Goal: Information Seeking & Learning: Understand process/instructions

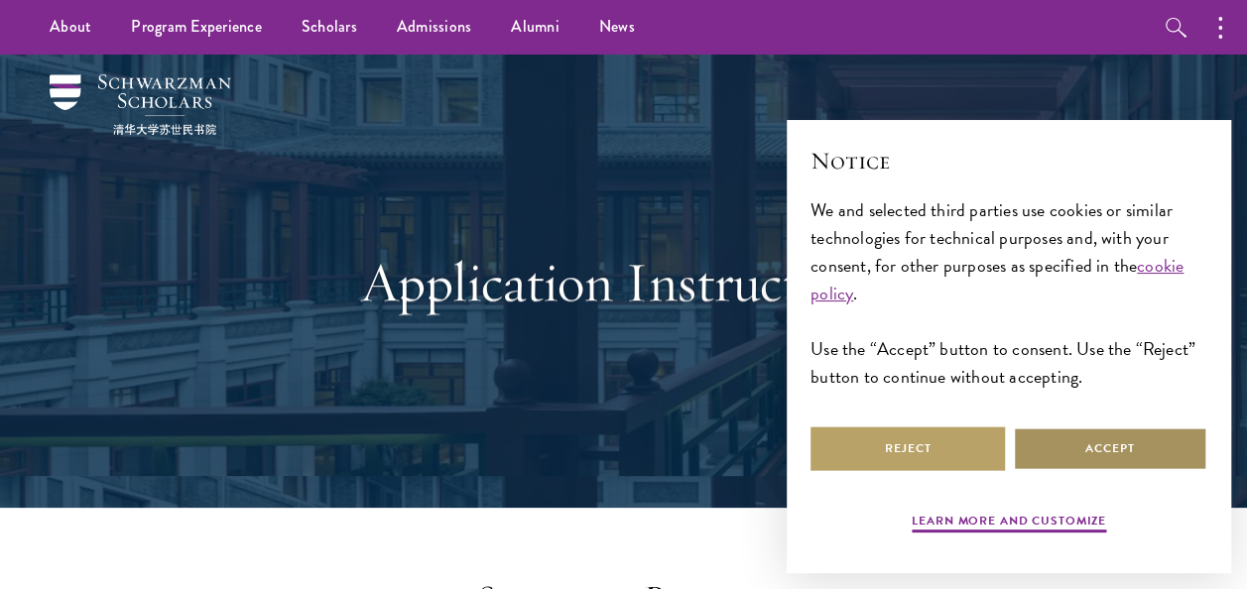
click at [1080, 444] on button "Accept" at bounding box center [1110, 449] width 194 height 45
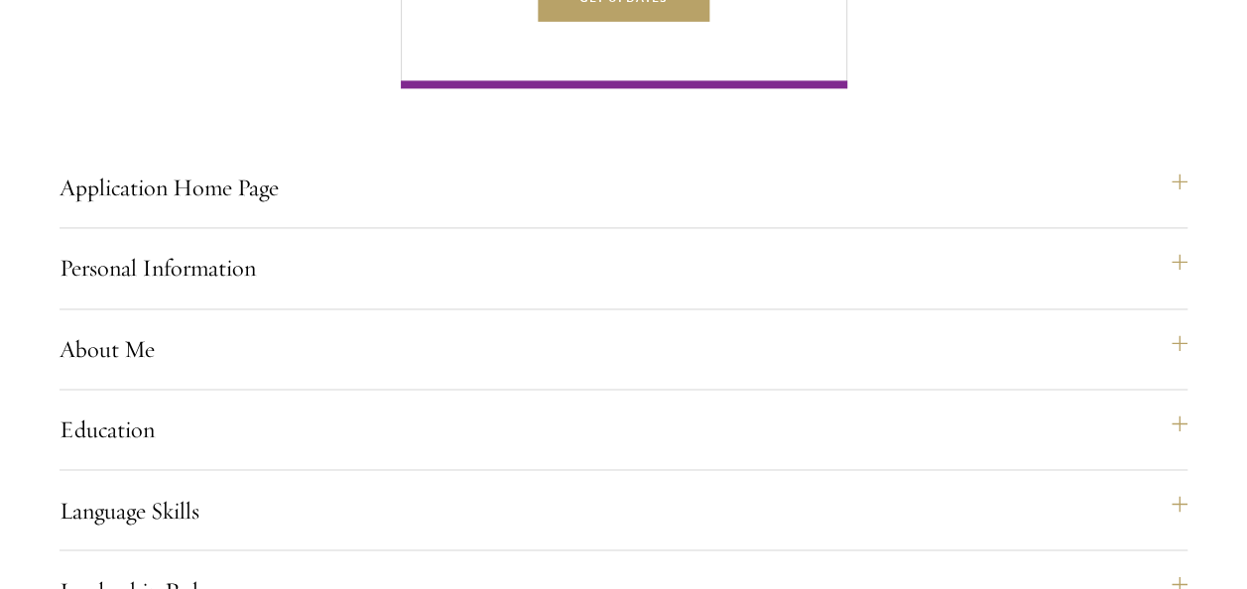
scroll to position [1366, 0]
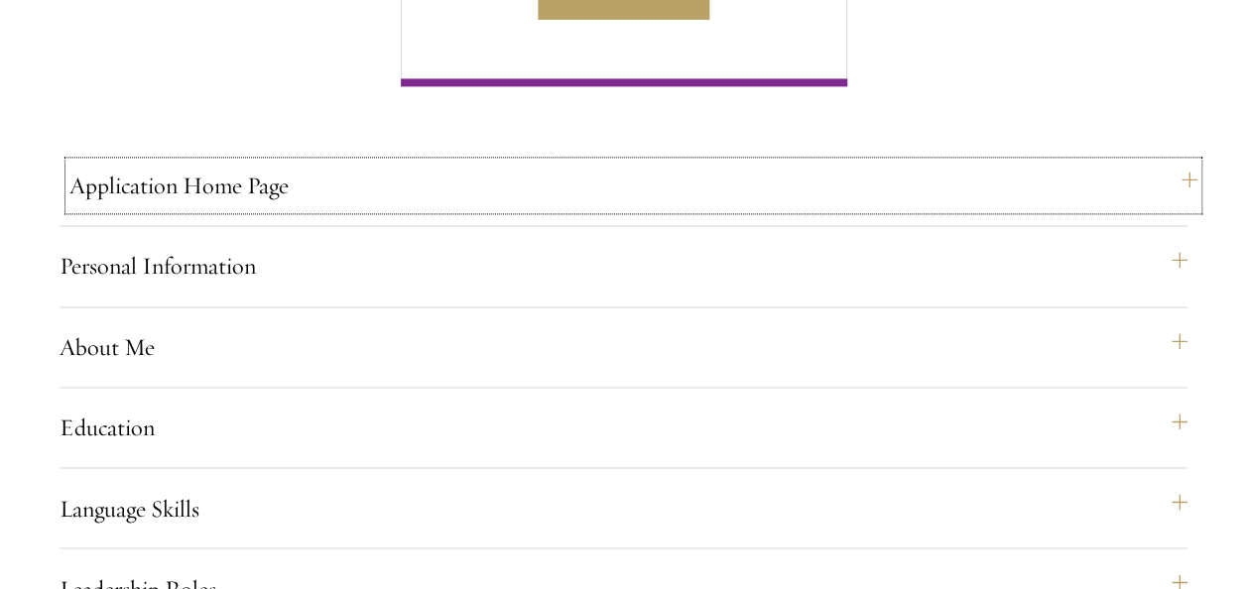
click at [932, 209] on button "Application Home Page" at bounding box center [633, 186] width 1128 height 48
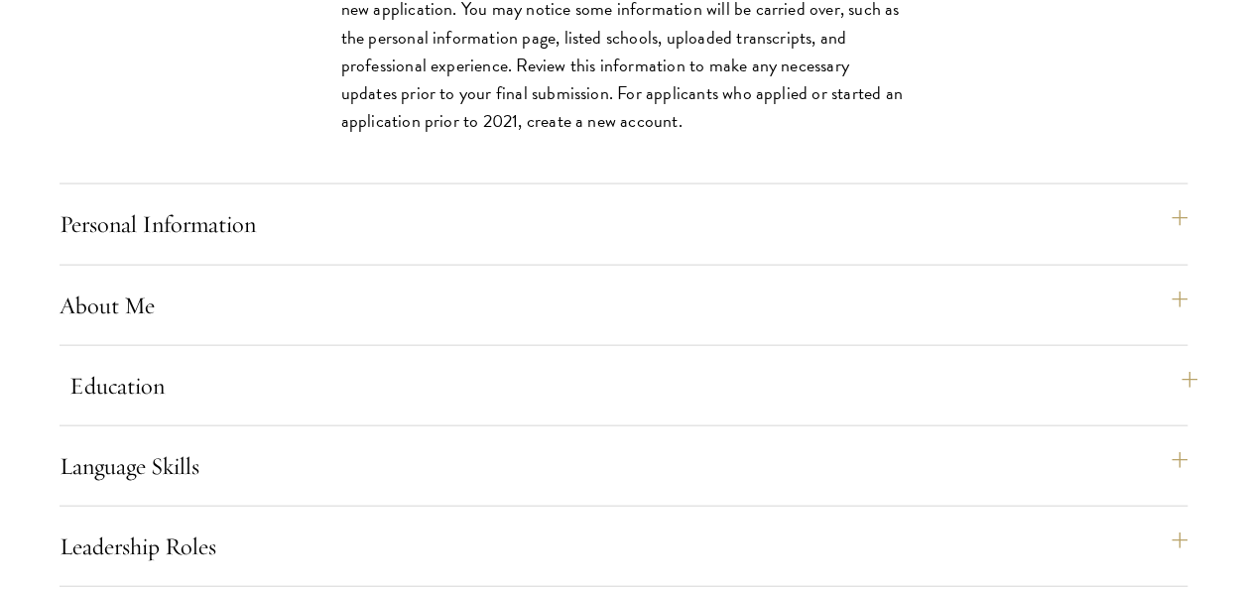
scroll to position [2048, 0]
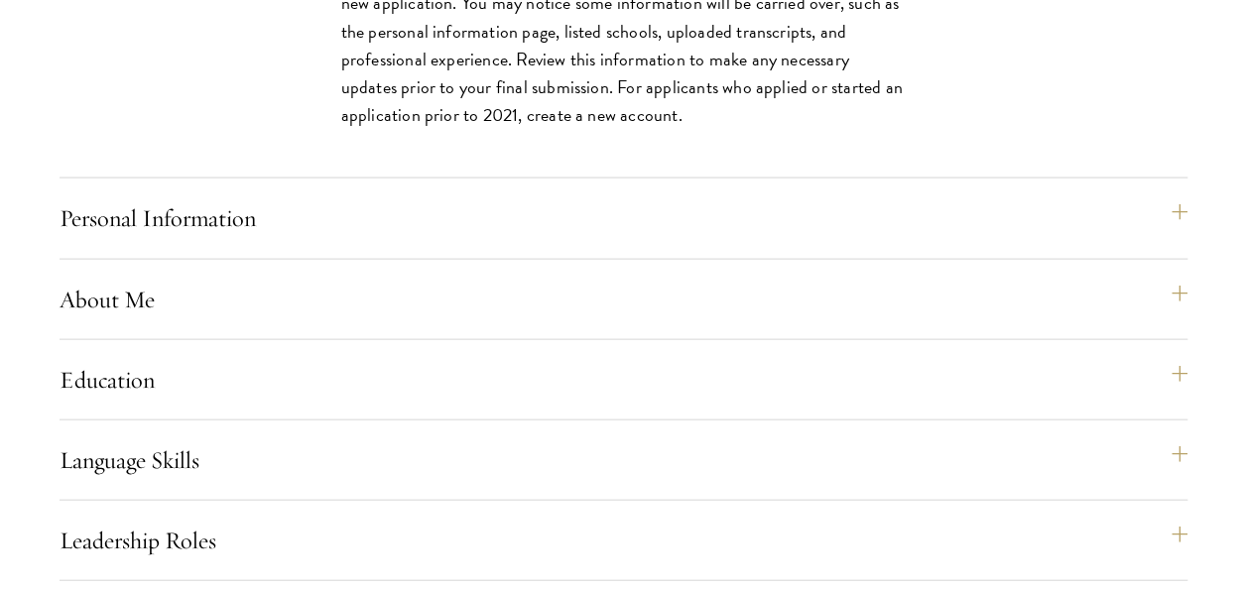
click at [889, 297] on div "Application Home Page The online application form must be completed in English.…" at bounding box center [624, 432] width 1128 height 1905
click at [860, 242] on button "Personal Information" at bounding box center [633, 218] width 1128 height 48
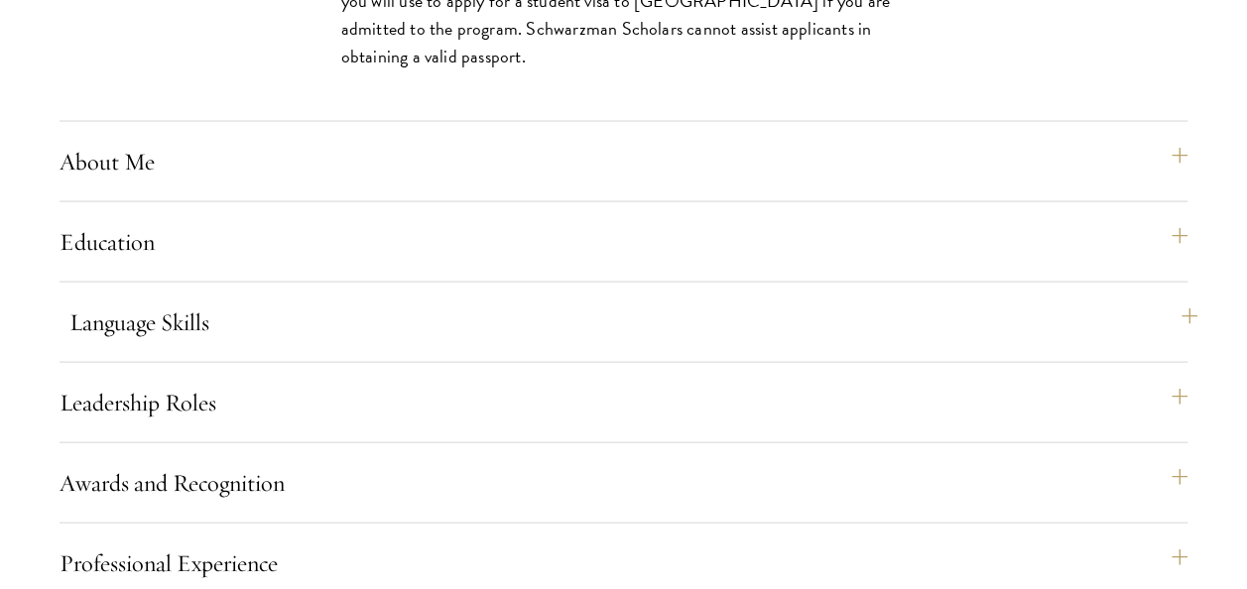
scroll to position [1954, 0]
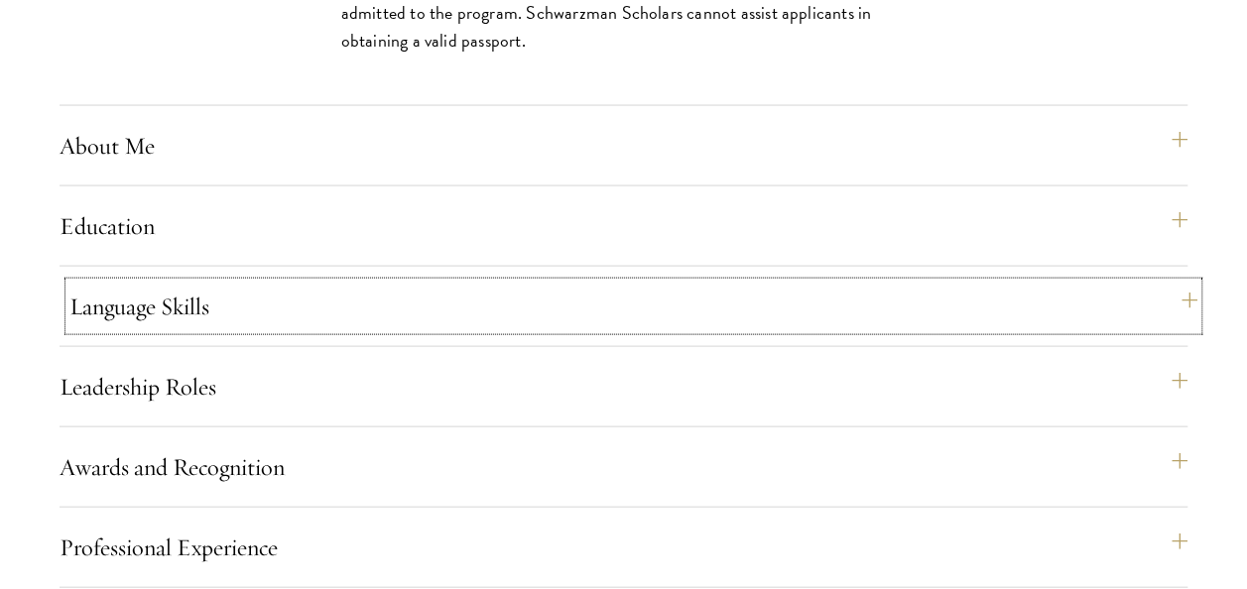
click at [824, 330] on button "Language Skills" at bounding box center [633, 307] width 1128 height 48
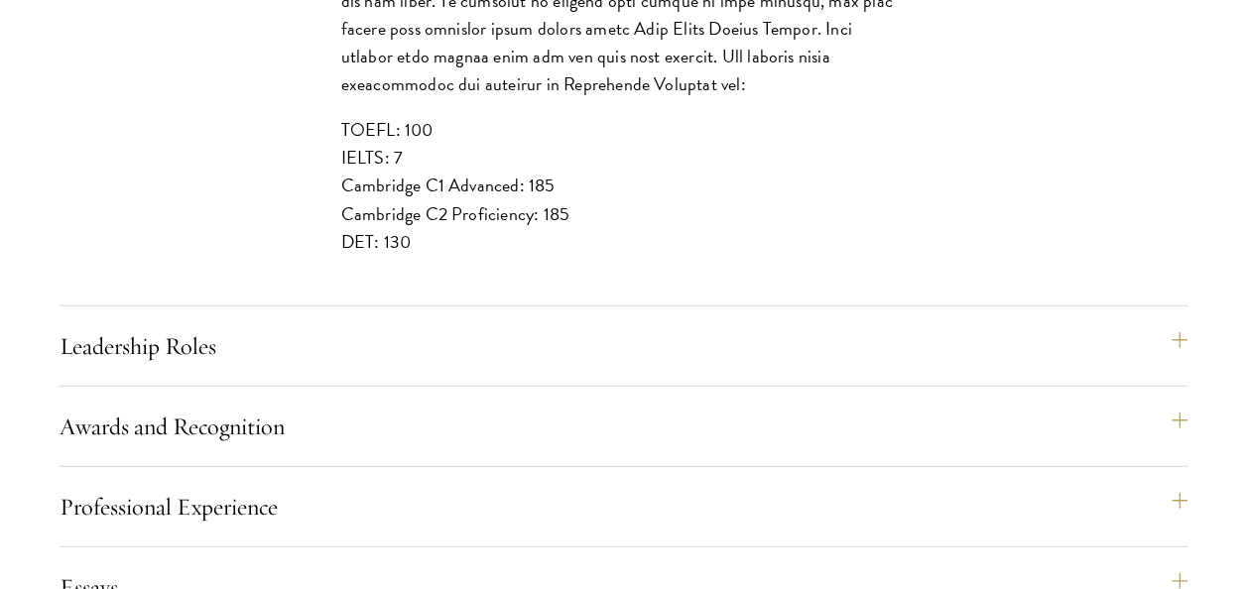
scroll to position [2471, 0]
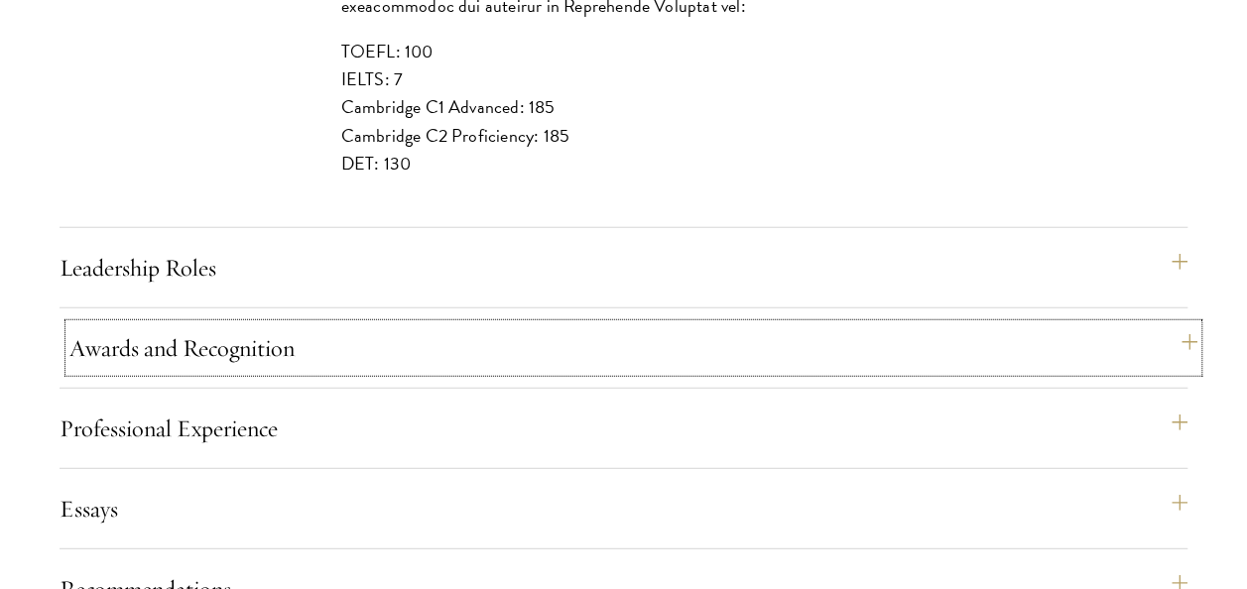
click at [834, 363] on button "Awards and Recognition" at bounding box center [633, 348] width 1128 height 48
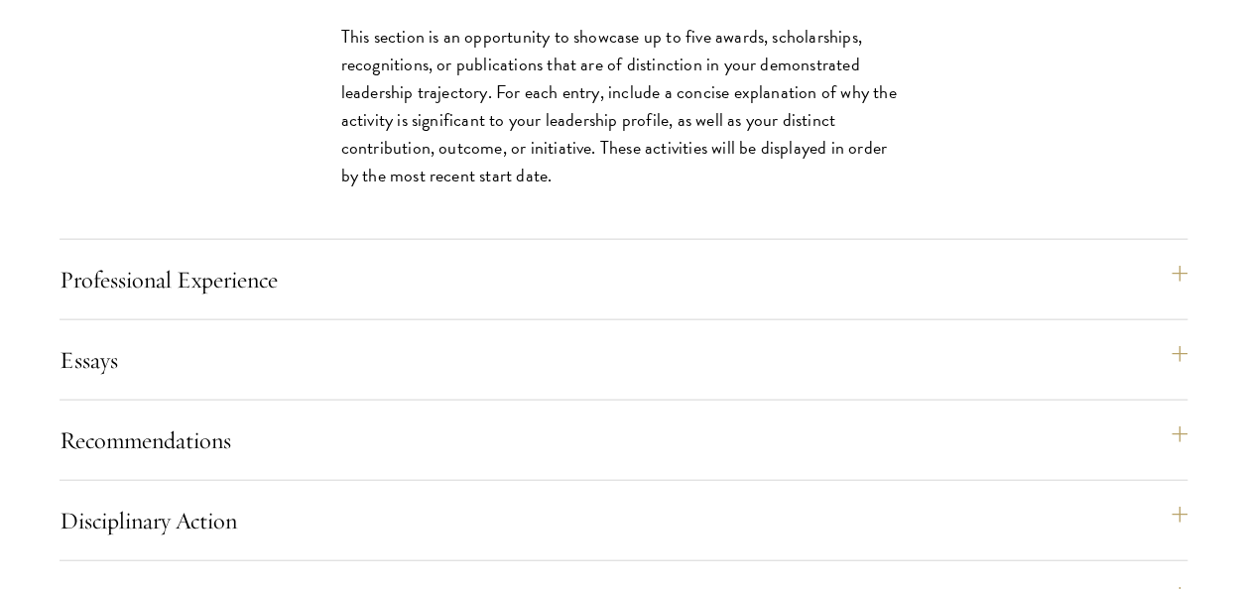
scroll to position [2109, 0]
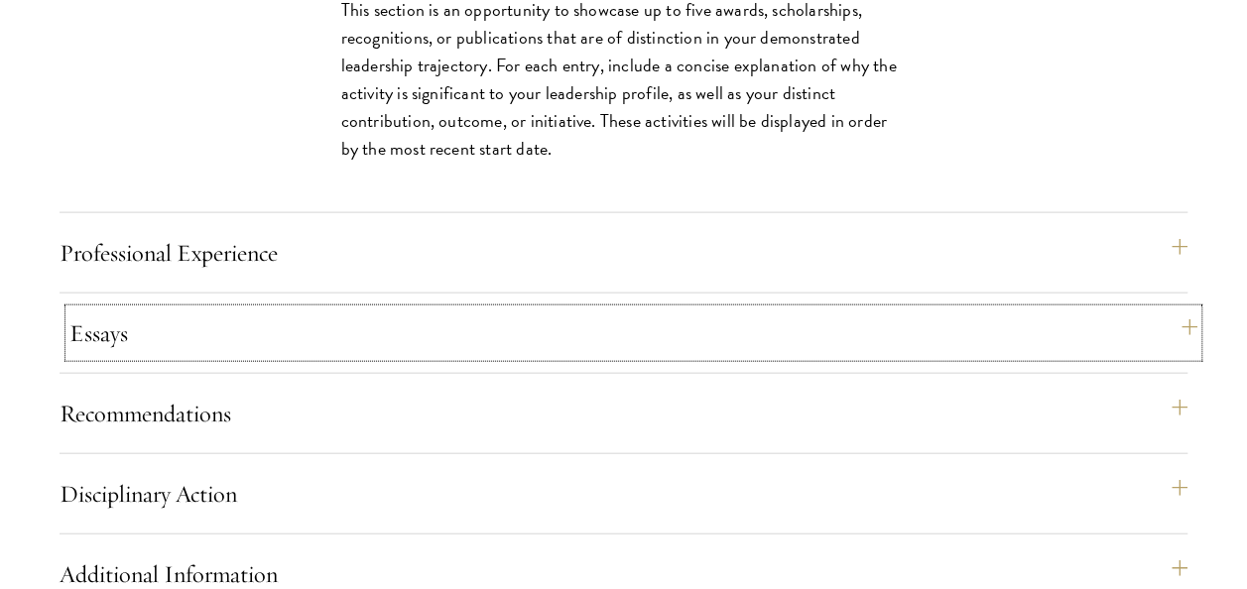
click at [720, 357] on button "Essays" at bounding box center [633, 334] width 1128 height 48
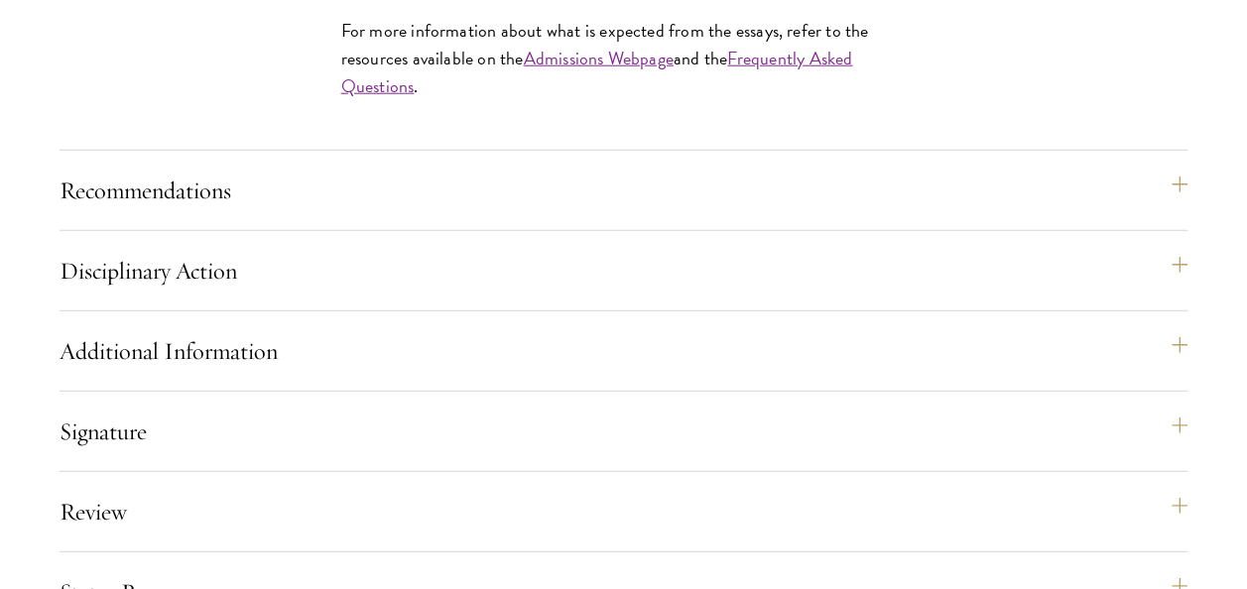
scroll to position [2603, 0]
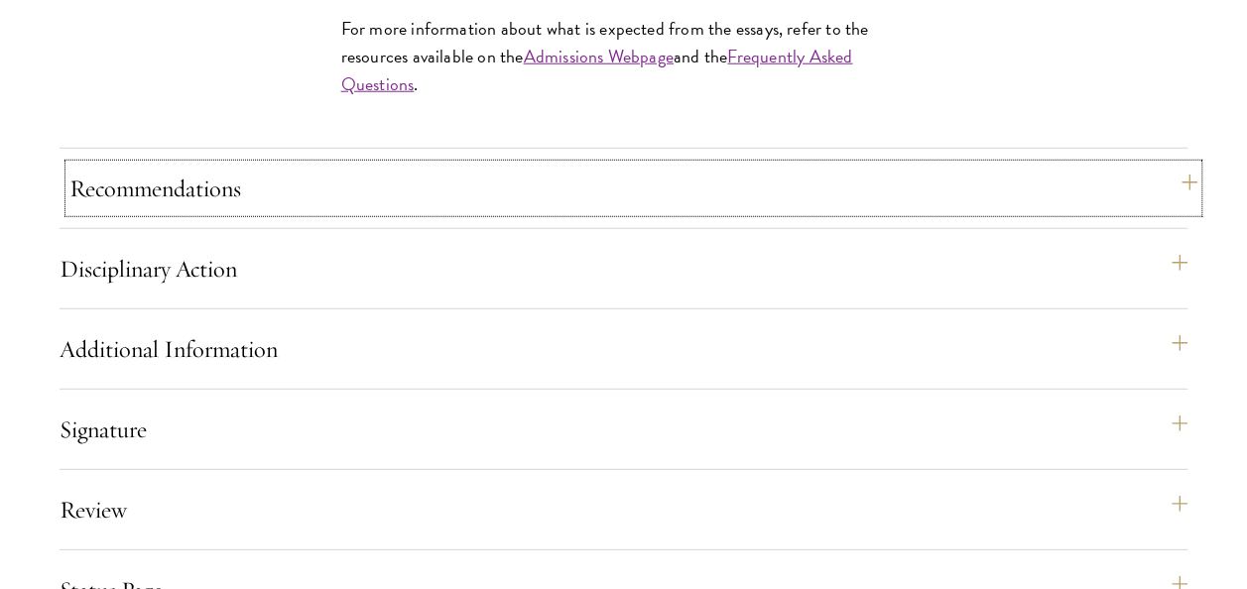
click at [713, 212] on button "Recommendations" at bounding box center [633, 189] width 1128 height 48
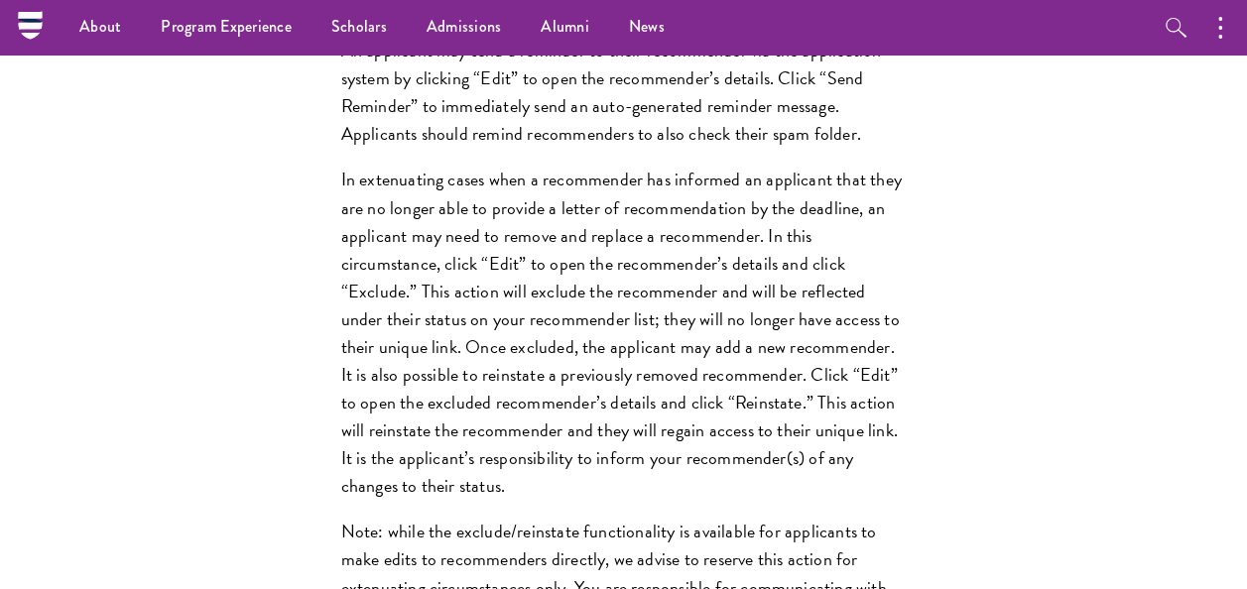
scroll to position [2657, 0]
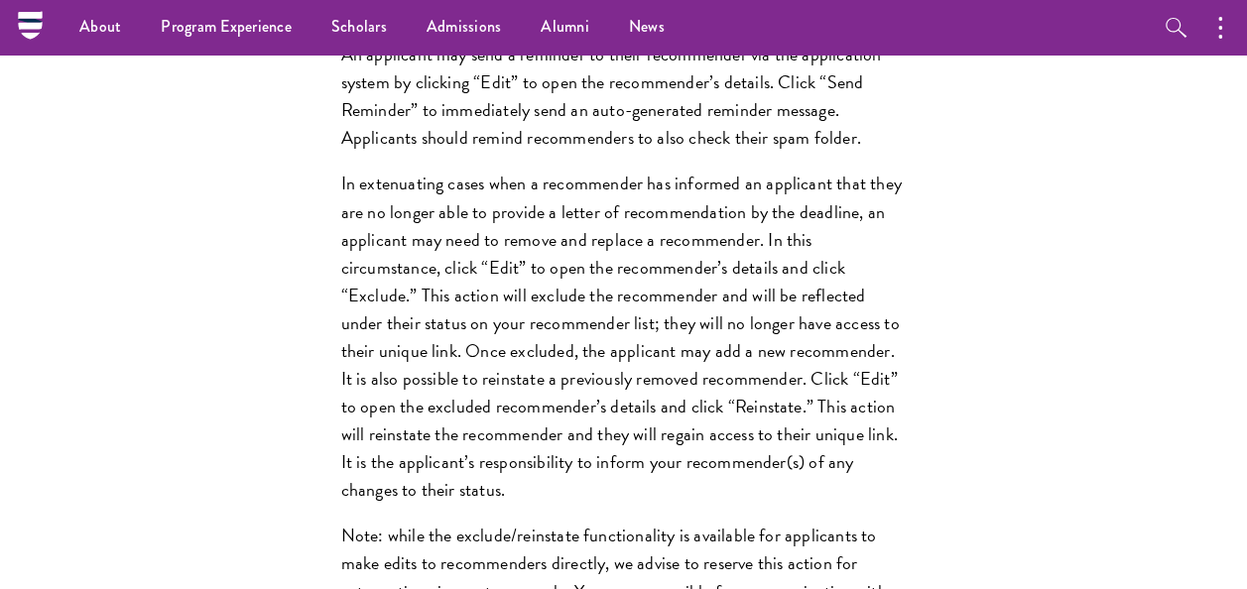
click at [1001, 325] on div "Register three recommenders by providing their names, professional titles, and …" at bounding box center [624, 264] width 1128 height 1210
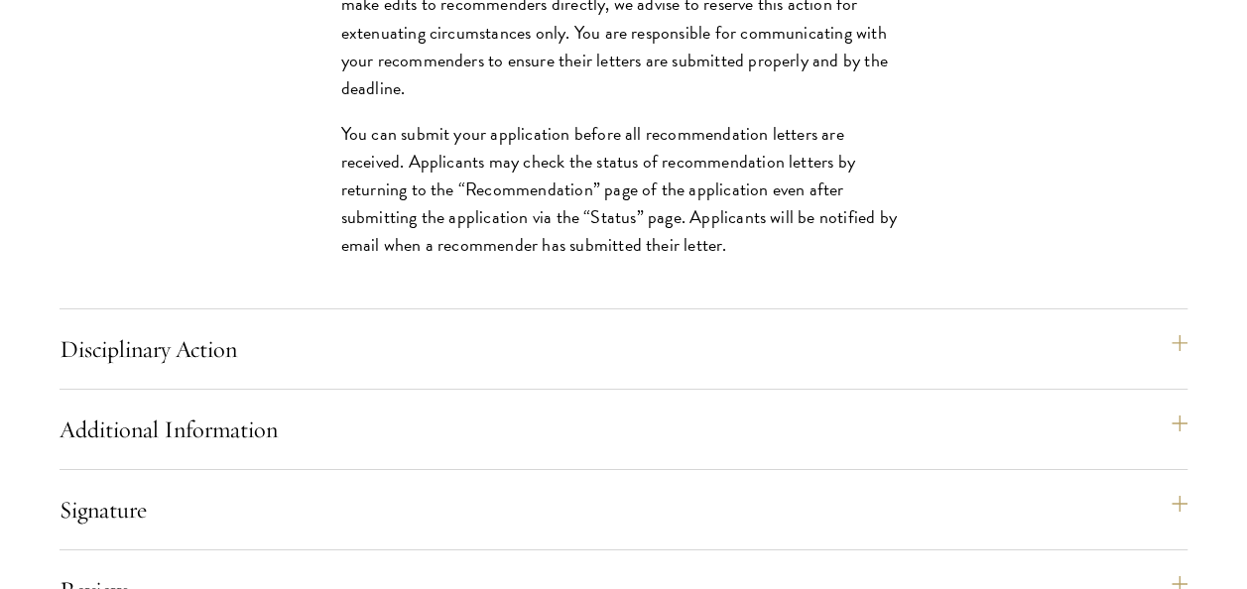
scroll to position [3223, 0]
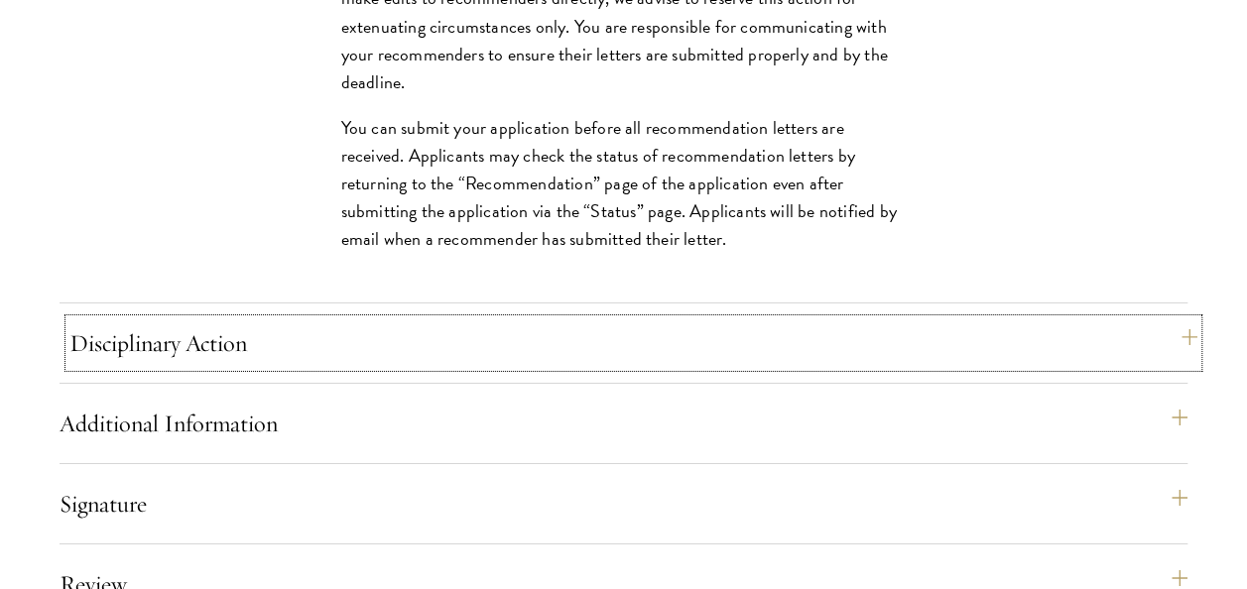
click at [536, 359] on button "Disciplinary Action" at bounding box center [633, 344] width 1128 height 48
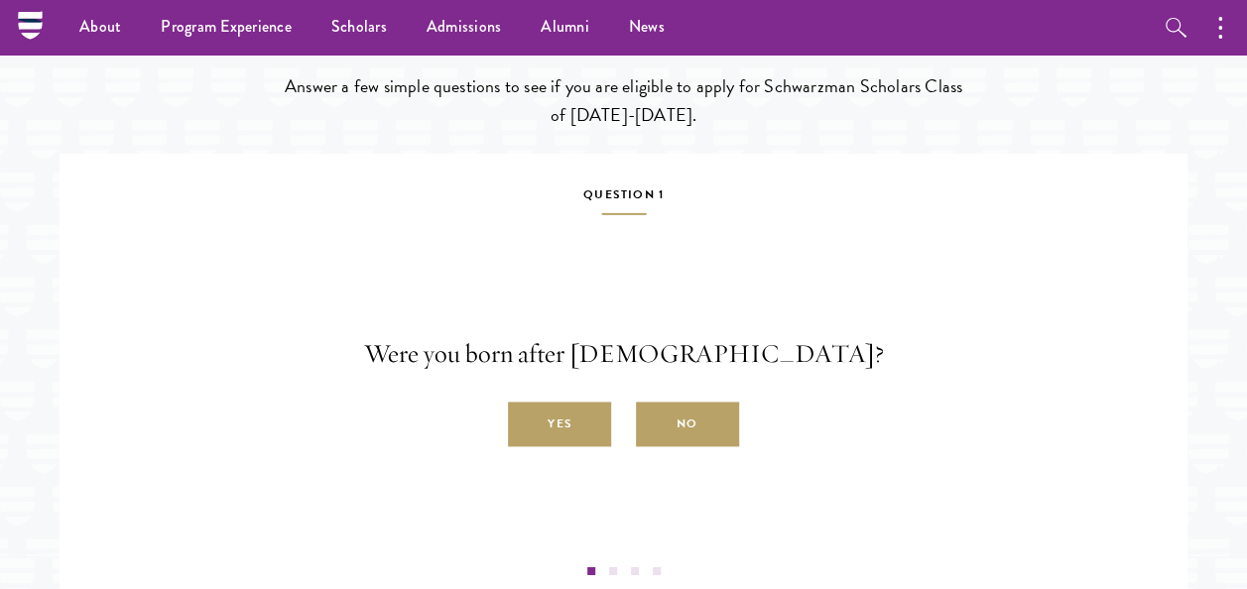
scroll to position [3043, 0]
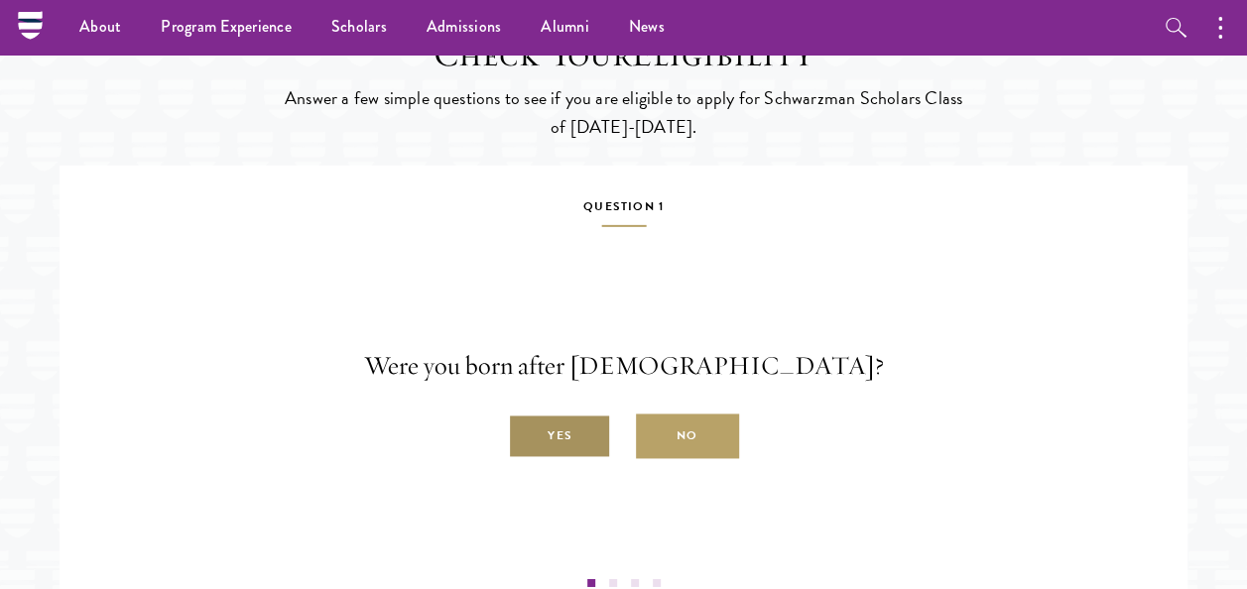
click at [534, 459] on label "Yes" at bounding box center [559, 437] width 103 height 45
click at [526, 435] on input "Yes" at bounding box center [517, 426] width 18 height 18
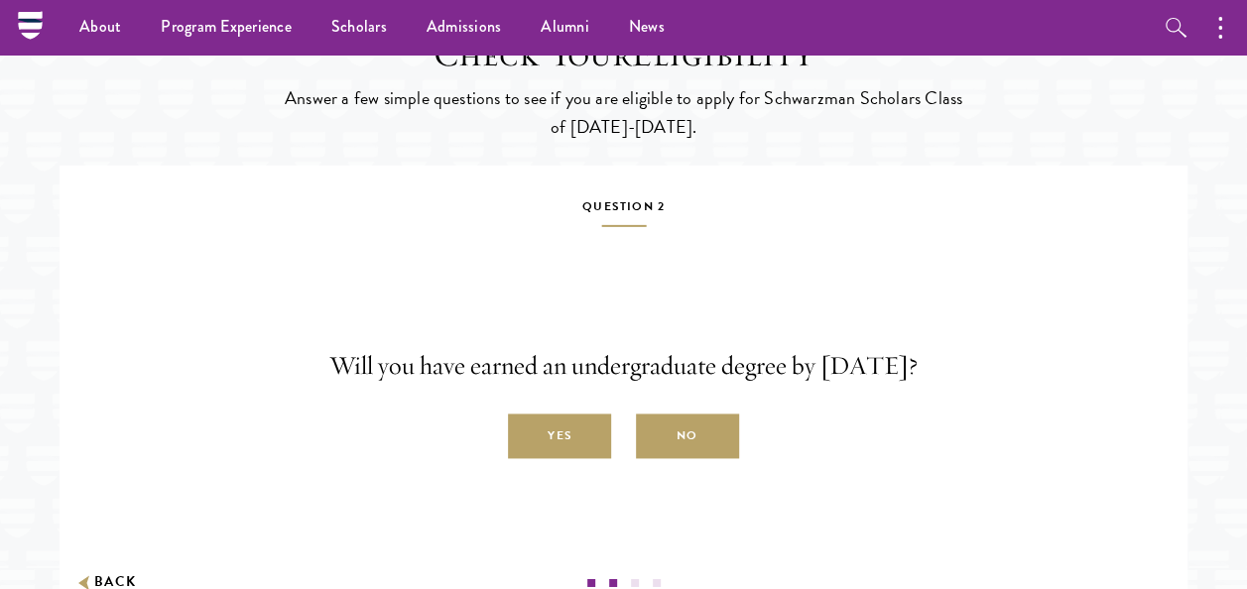
click at [534, 459] on label "Yes" at bounding box center [559, 437] width 103 height 45
click at [526, 435] on input "Yes" at bounding box center [517, 426] width 18 height 18
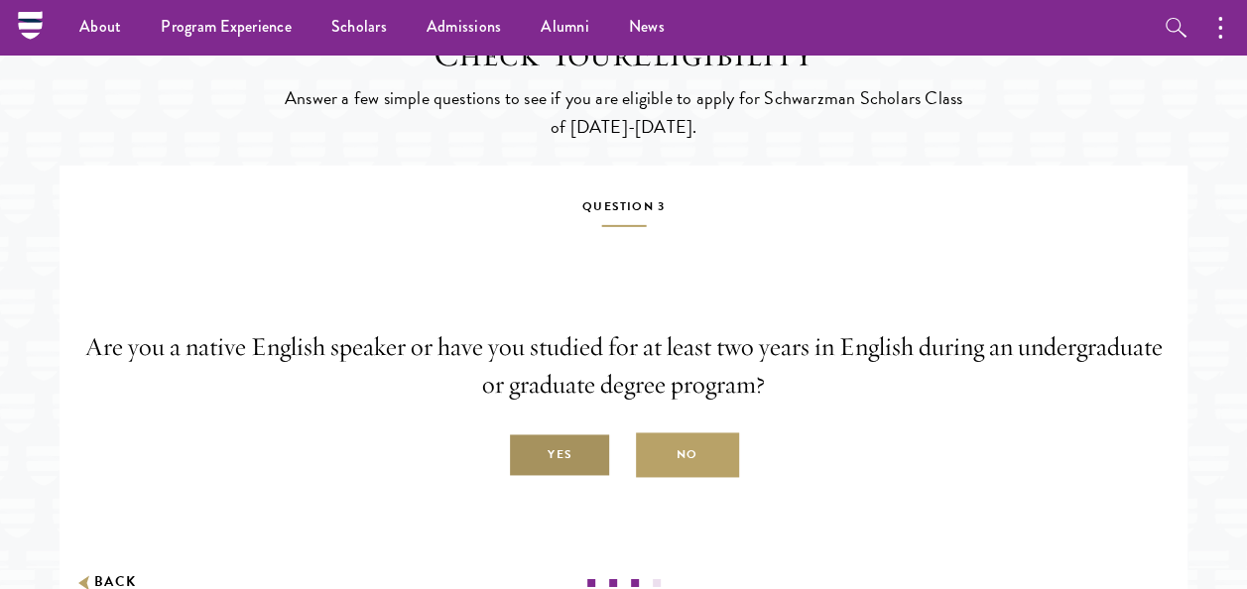
click at [558, 462] on label "Yes" at bounding box center [559, 456] width 103 height 45
click at [526, 454] on input "Yes" at bounding box center [517, 445] width 18 height 18
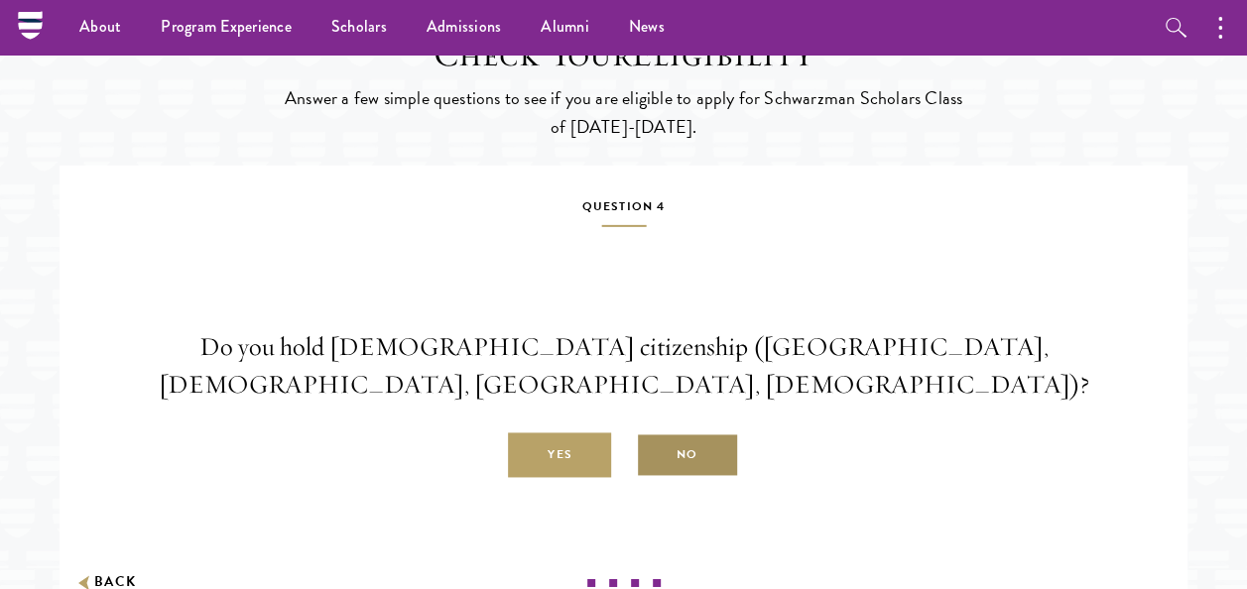
click at [716, 455] on label "No" at bounding box center [687, 456] width 103 height 45
click at [654, 454] on input "No" at bounding box center [645, 445] width 18 height 18
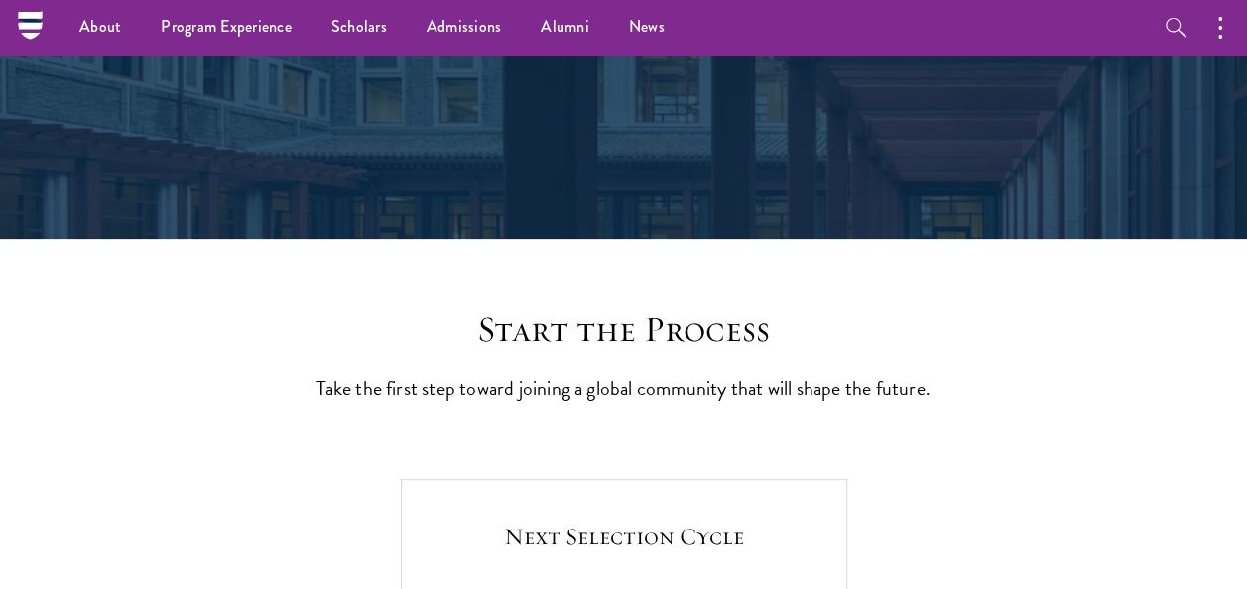
scroll to position [0, 0]
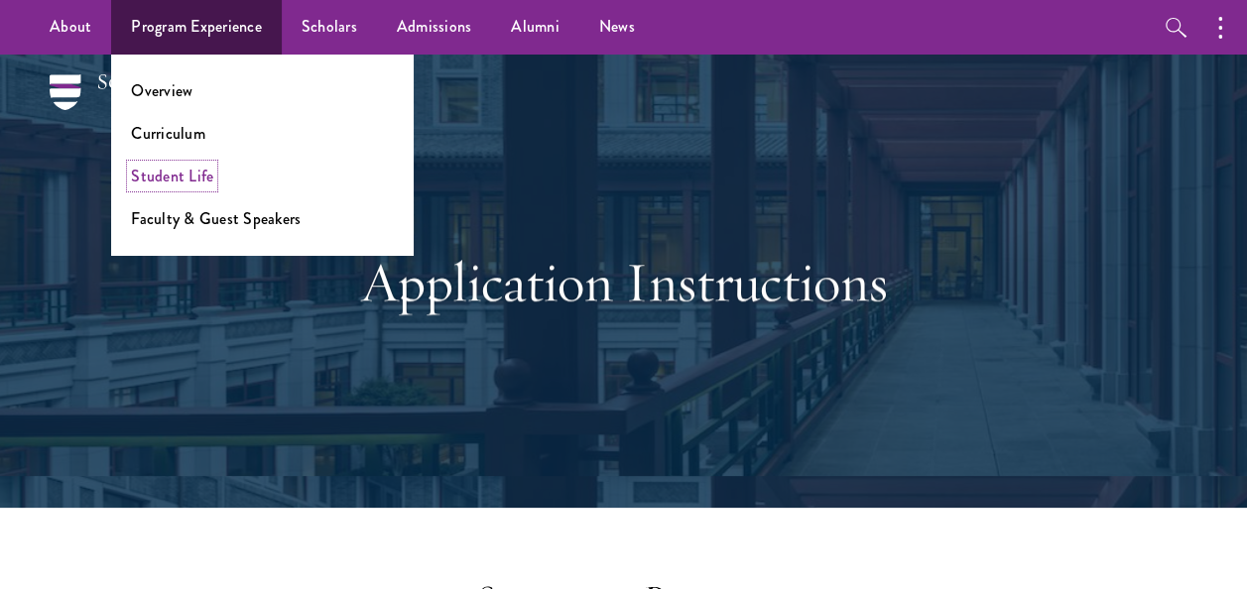
click at [186, 180] on link "Student Life" at bounding box center [172, 176] width 82 height 23
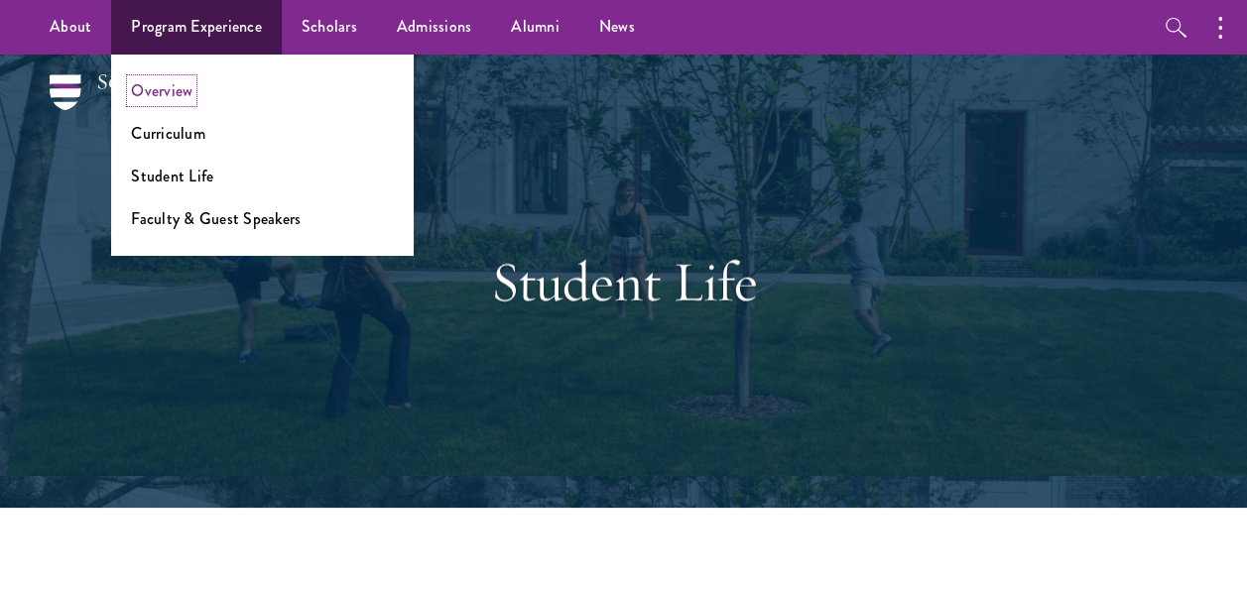
click at [175, 86] on link "Overview" at bounding box center [162, 90] width 62 height 23
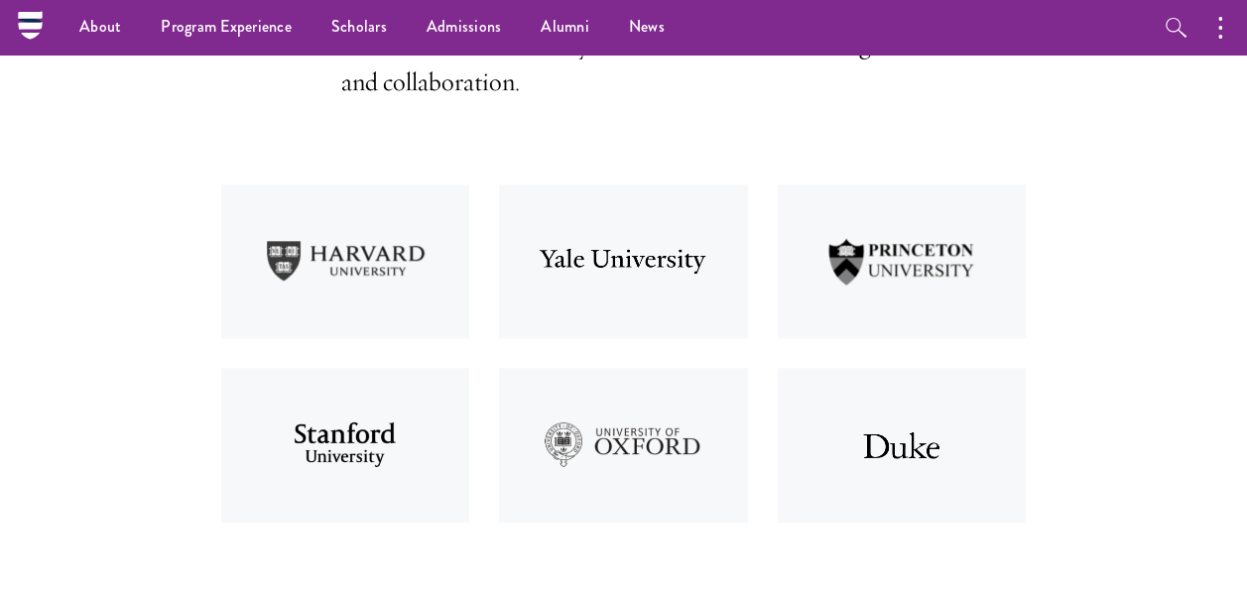
scroll to position [660, 0]
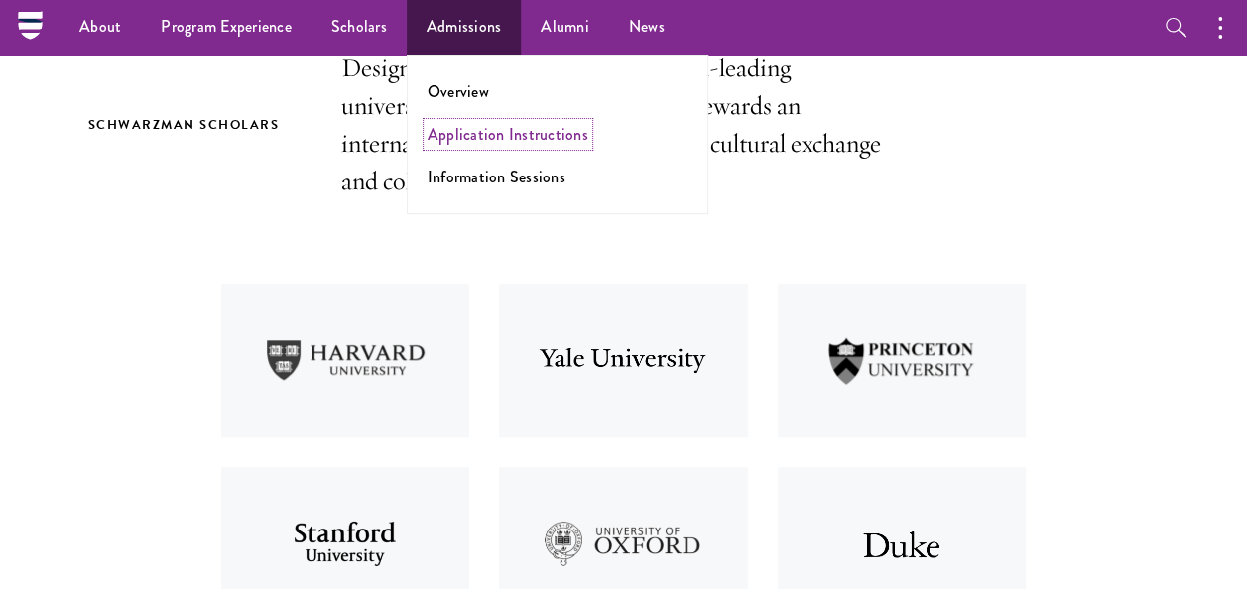
click at [470, 131] on link "Application Instructions" at bounding box center [508, 134] width 161 height 23
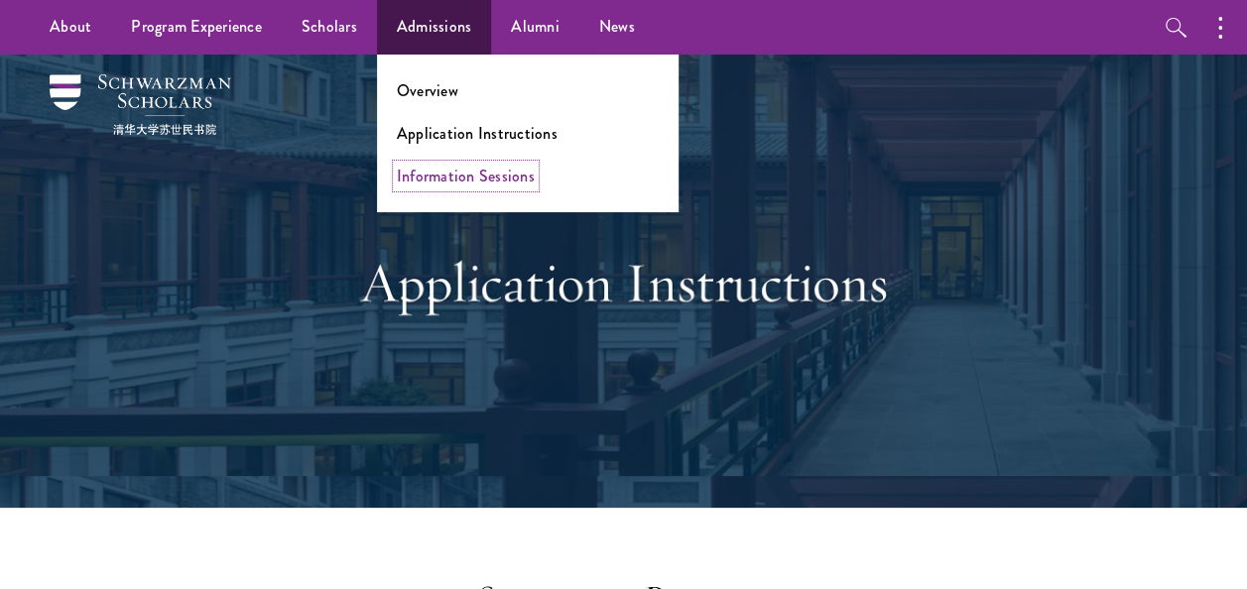
click at [452, 165] on link "Information Sessions" at bounding box center [466, 176] width 138 height 23
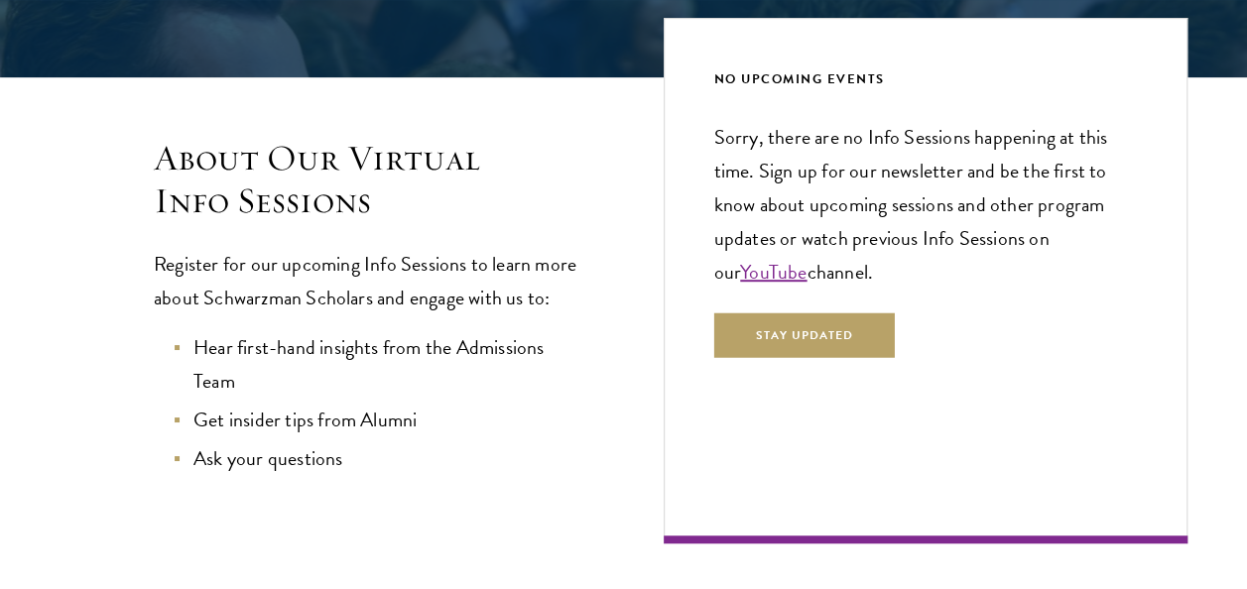
scroll to position [432, 0]
